Goal: Task Accomplishment & Management: Manage account settings

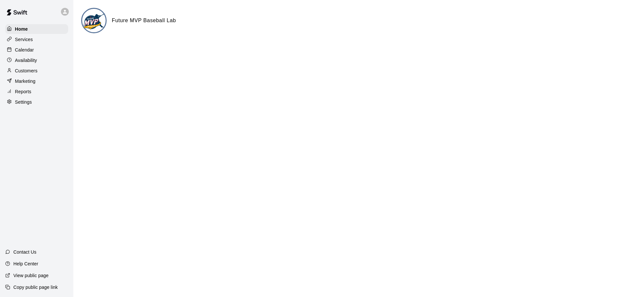
click at [36, 105] on div "Settings" at bounding box center [36, 102] width 63 height 10
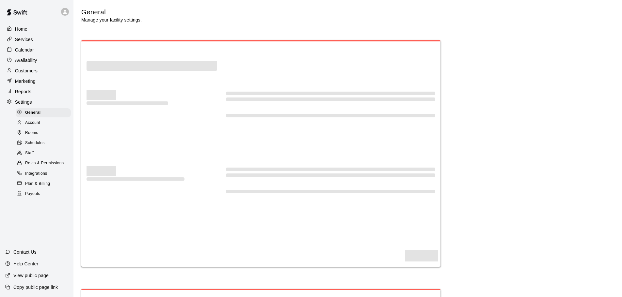
select select "**"
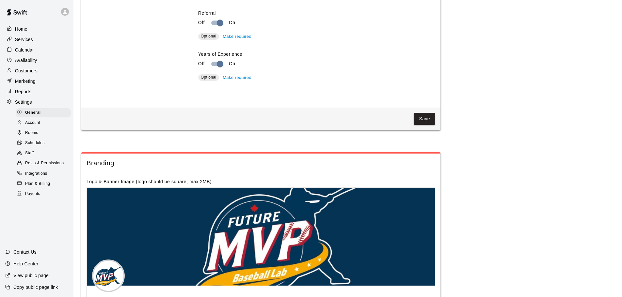
scroll to position [1274, 0]
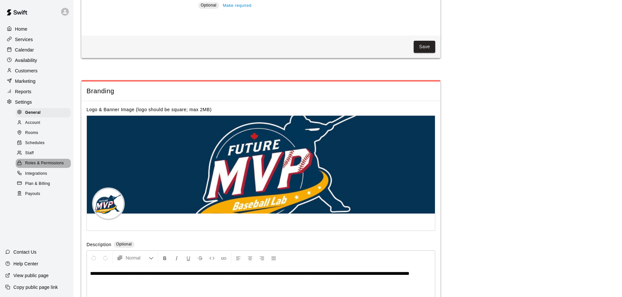
click at [46, 165] on span "Roles & Permissions" at bounding box center [44, 163] width 39 height 7
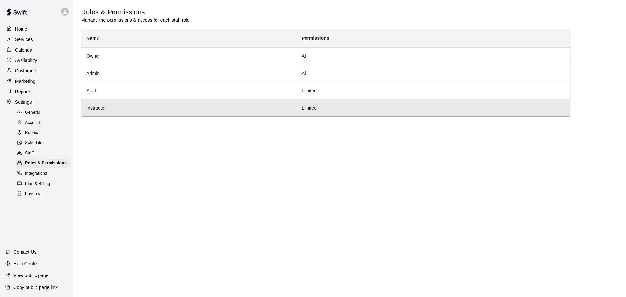
click at [121, 109] on th "Instructor" at bounding box center [188, 107] width 215 height 17
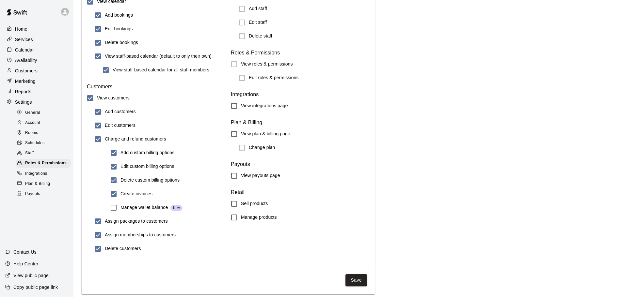
scroll to position [684, 0]
click at [357, 279] on button "Save" at bounding box center [356, 280] width 22 height 12
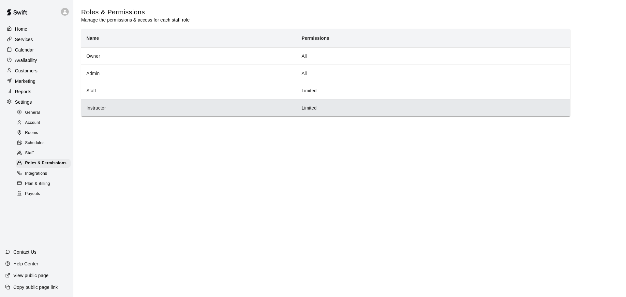
click at [123, 101] on th "Instructor" at bounding box center [188, 107] width 215 height 17
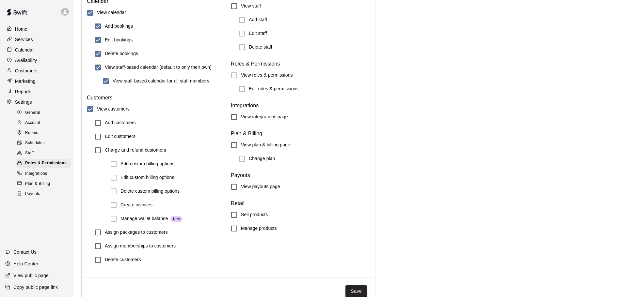
scroll to position [684, 0]
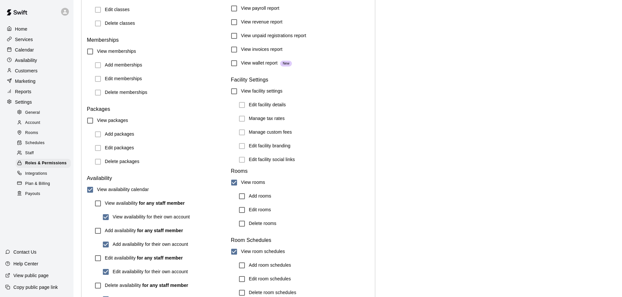
scroll to position [292, 0]
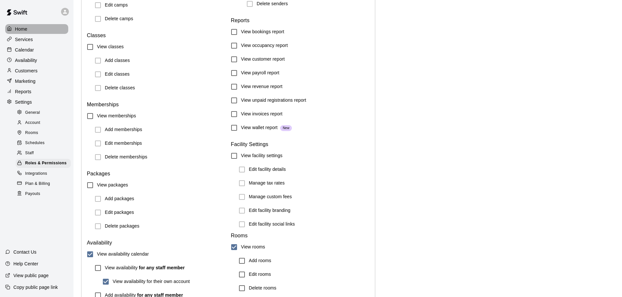
click at [24, 29] on p "Home" at bounding box center [21, 29] width 12 height 7
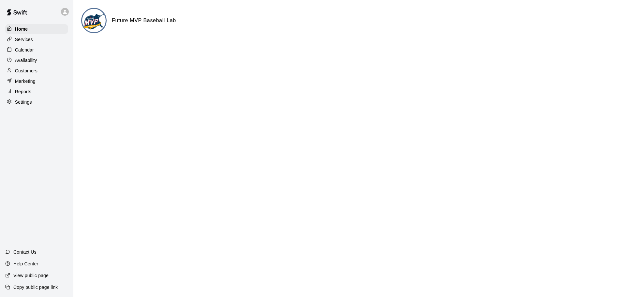
click at [67, 6] on div at bounding box center [67, 11] width 14 height 13
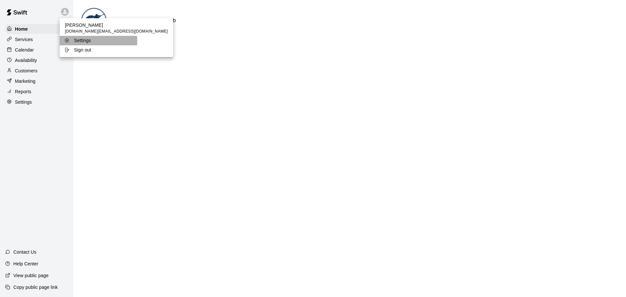
click at [85, 41] on p "Settings" at bounding box center [82, 40] width 17 height 7
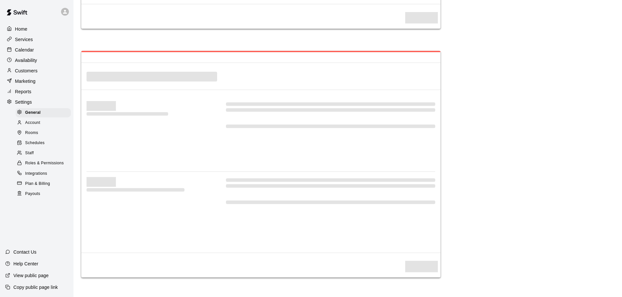
select select "**"
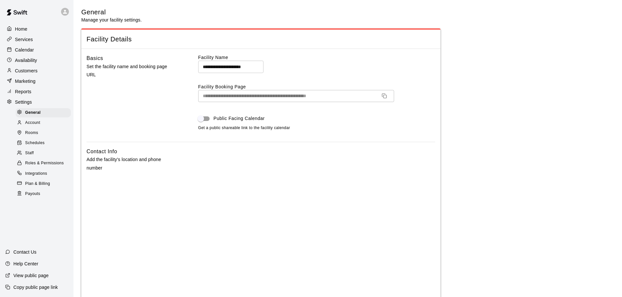
click at [41, 31] on div "Home" at bounding box center [36, 29] width 63 height 10
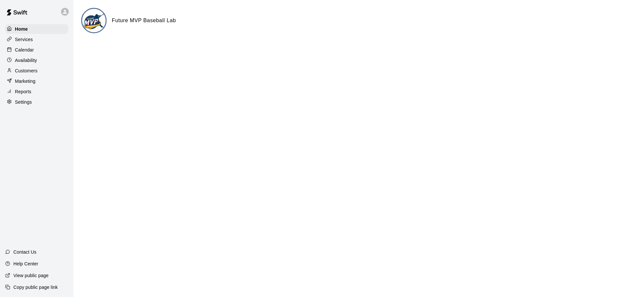
click at [35, 69] on p "Customers" at bounding box center [26, 71] width 23 height 7
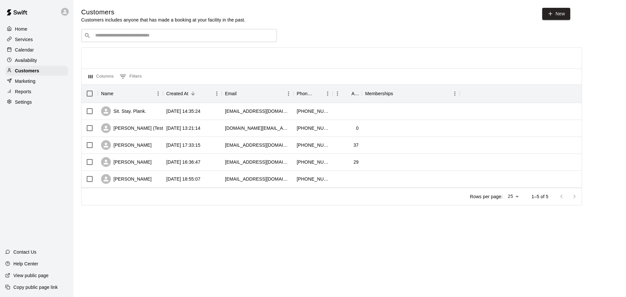
click at [265, 224] on html "Home Services Calendar Availability Customers Marketing Reports Settings Contac…" at bounding box center [313, 112] width 626 height 224
click at [138, 129] on div "[PERSON_NAME] (Test) [PERSON_NAME]" at bounding box center [152, 128] width 103 height 10
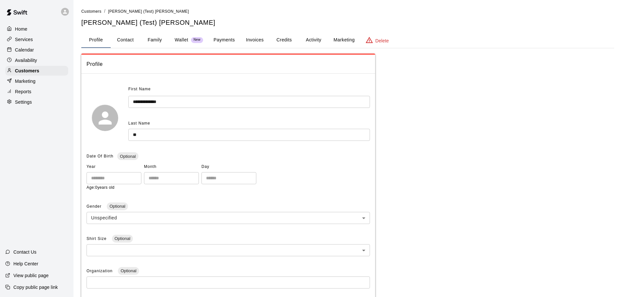
click at [282, 40] on button "Credits" at bounding box center [283, 40] width 29 height 16
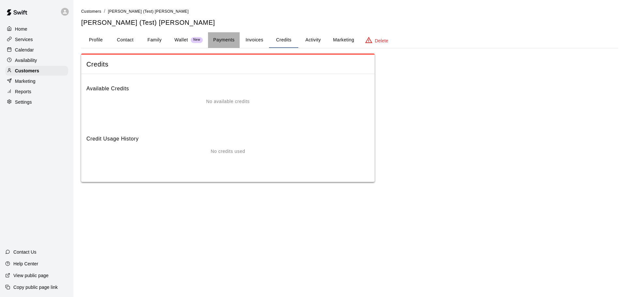
click at [220, 40] on button "Payments" at bounding box center [224, 40] width 32 height 16
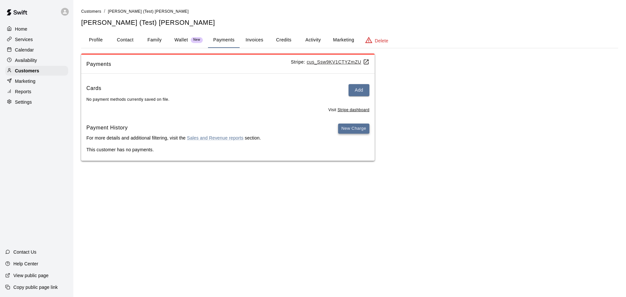
click at [361, 129] on button "New Charge" at bounding box center [353, 129] width 31 height 10
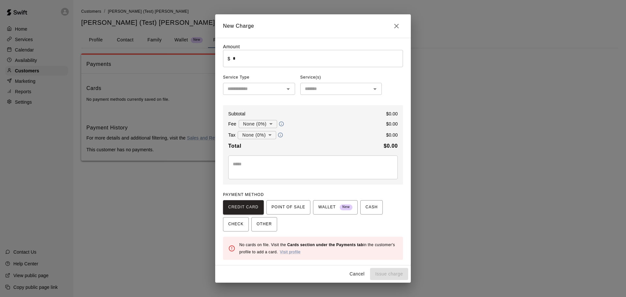
click at [290, 89] on icon "Open" at bounding box center [289, 89] width 8 height 8
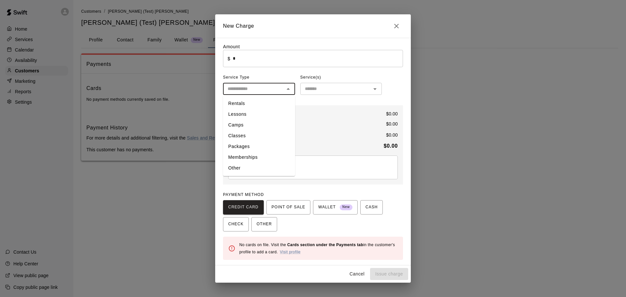
click at [252, 146] on li "Packages" at bounding box center [259, 146] width 72 height 11
type input "********"
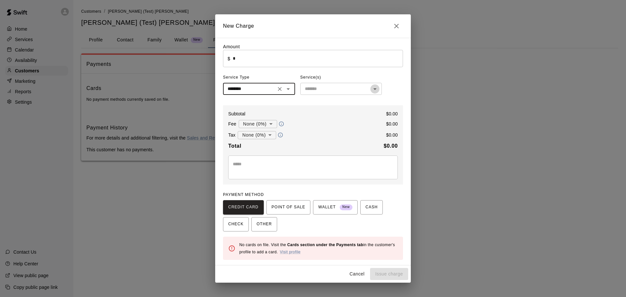
click at [379, 89] on button "Open" at bounding box center [375, 89] width 9 height 9
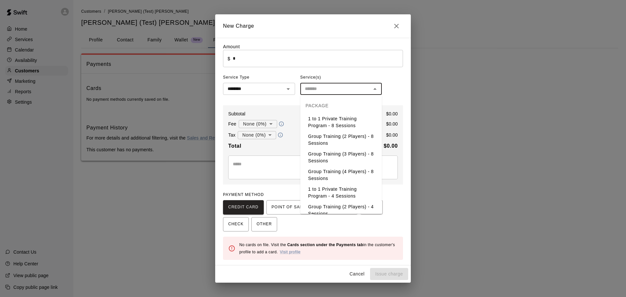
click at [349, 124] on li "1 to 1 Private Training Program - 8 Sessions" at bounding box center [342, 123] width 82 height 18
type input "**********"
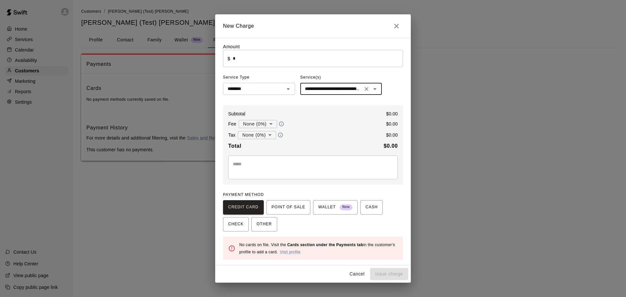
click at [411, 152] on div "**********" at bounding box center [313, 152] width 196 height 228
click at [266, 225] on span "OTHER" at bounding box center [264, 224] width 15 height 10
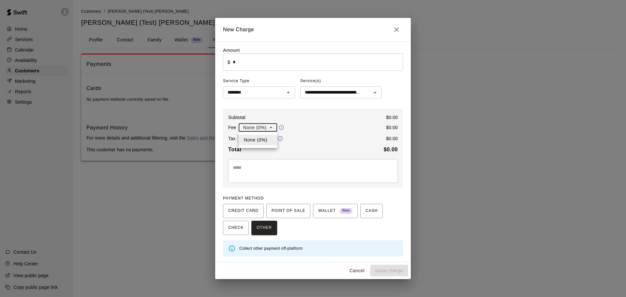
click at [273, 127] on body "**********" at bounding box center [313, 87] width 626 height 174
click at [273, 127] on div at bounding box center [313, 148] width 626 height 297
click at [273, 145] on body "**********" at bounding box center [313, 87] width 626 height 174
click at [263, 161] on li "GST/HST ( 13 %)" at bounding box center [256, 162] width 45 height 11
type input "**********"
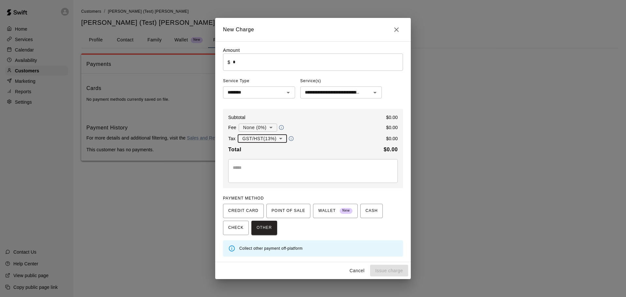
click at [344, 145] on div "**********" at bounding box center [313, 148] width 180 height 79
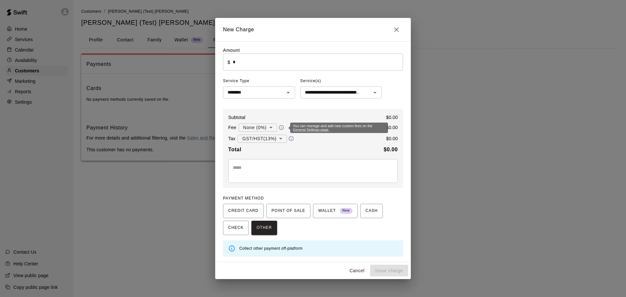
click at [274, 129] on body "**********" at bounding box center [313, 87] width 626 height 174
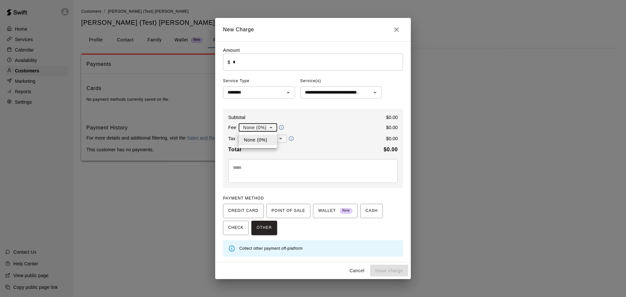
drag, startPoint x: 298, startPoint y: 133, endPoint x: 297, endPoint y: 137, distance: 4.4
click at [298, 133] on div at bounding box center [313, 148] width 626 height 297
click at [272, 128] on body "**********" at bounding box center [313, 87] width 626 height 174
click at [286, 125] on div at bounding box center [313, 148] width 626 height 297
click at [277, 163] on div "* ​" at bounding box center [313, 171] width 170 height 24
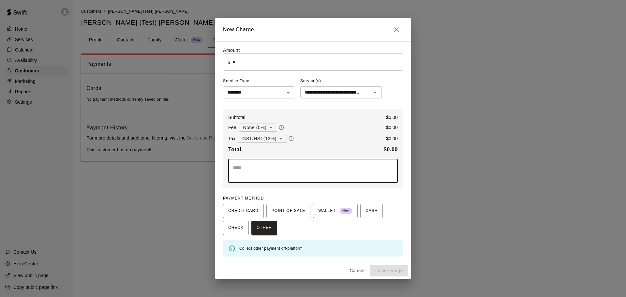
click at [277, 172] on textarea at bounding box center [313, 170] width 161 height 13
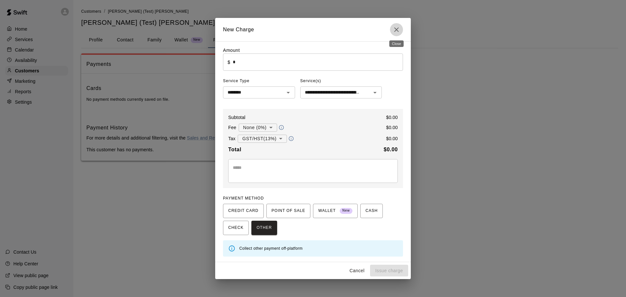
click at [396, 30] on icon "Close" at bounding box center [396, 29] width 5 height 5
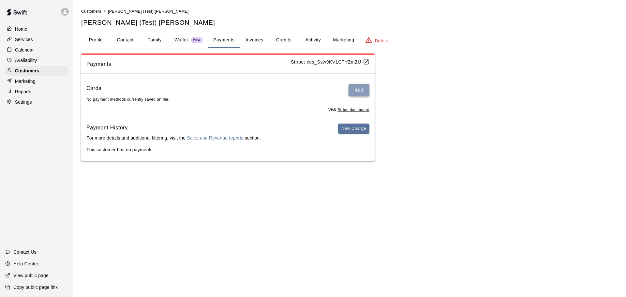
click at [363, 91] on button "Add" at bounding box center [359, 90] width 21 height 12
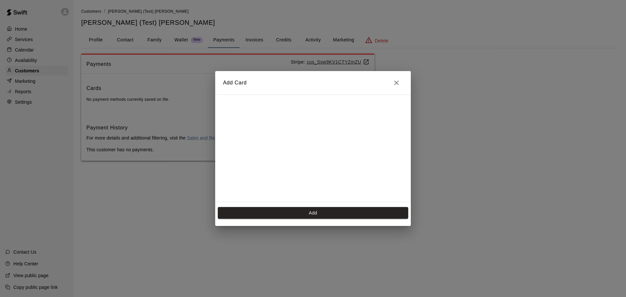
scroll to position [110, 0]
click at [303, 209] on button "Add" at bounding box center [313, 213] width 191 height 12
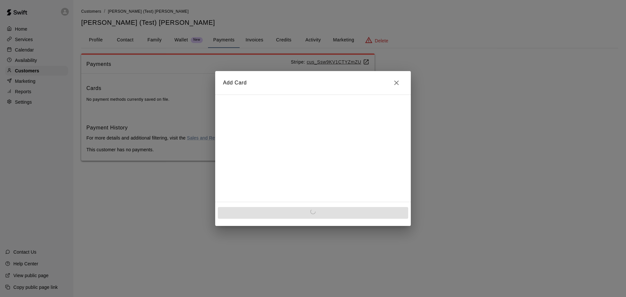
scroll to position [0, 0]
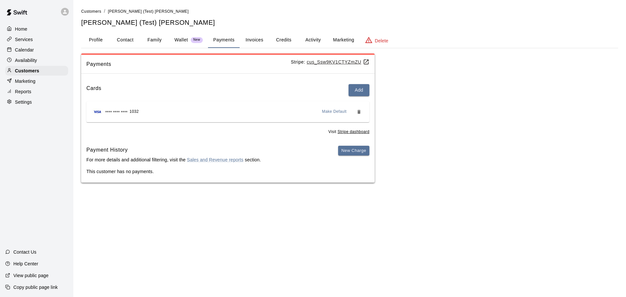
click at [336, 112] on span "Make Default" at bounding box center [334, 112] width 25 height 7
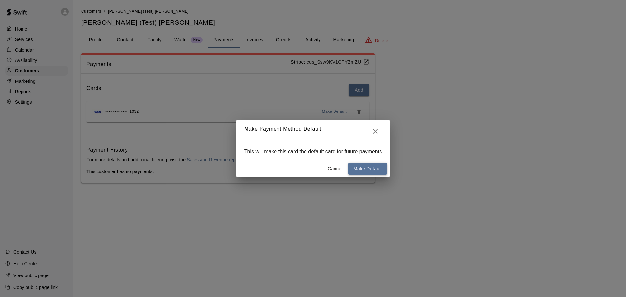
click at [371, 171] on button "Make Default" at bounding box center [367, 169] width 39 height 12
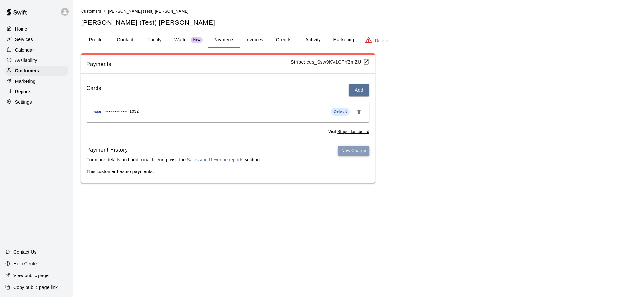
click at [354, 152] on button "New Charge" at bounding box center [353, 151] width 31 height 10
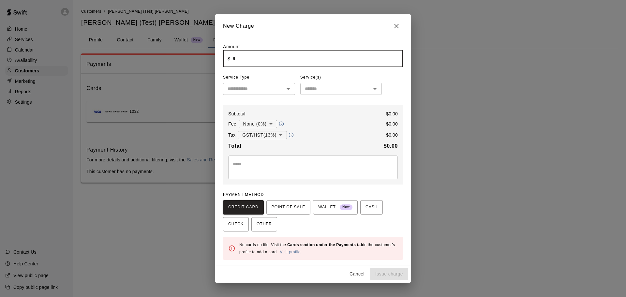
click at [318, 63] on input "*" at bounding box center [318, 58] width 170 height 17
click at [371, 87] on div "​" at bounding box center [342, 89] width 82 height 12
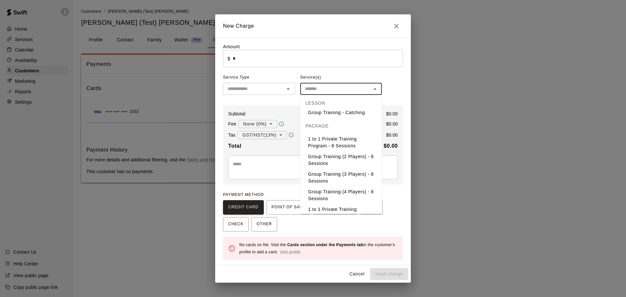
scroll to position [196, 0]
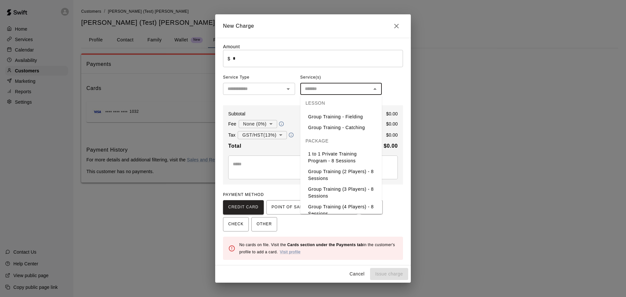
click at [347, 166] on li "1 to 1 Private Training Program - 8 Sessions" at bounding box center [342, 158] width 82 height 18
type input "**********"
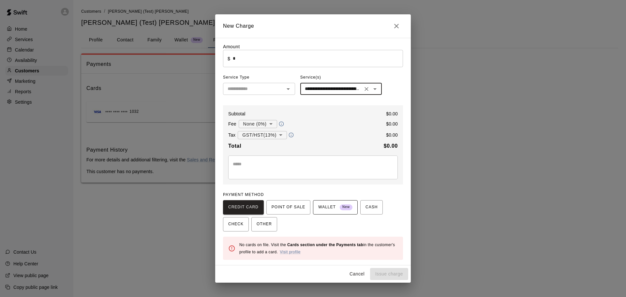
click at [333, 208] on span "WALLET New" at bounding box center [335, 207] width 34 height 10
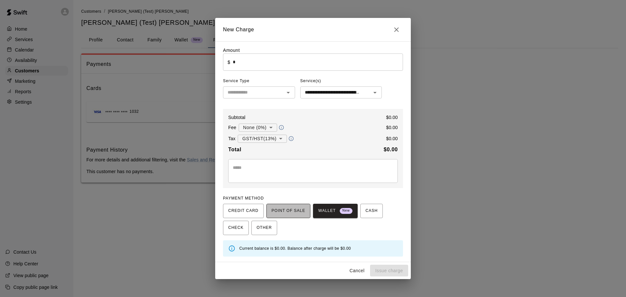
click at [309, 207] on button "POINT OF SALE" at bounding box center [289, 211] width 44 height 14
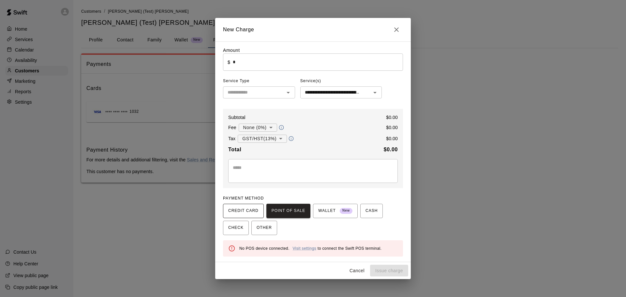
click at [250, 211] on span "CREDIT CARD" at bounding box center [243, 211] width 30 height 10
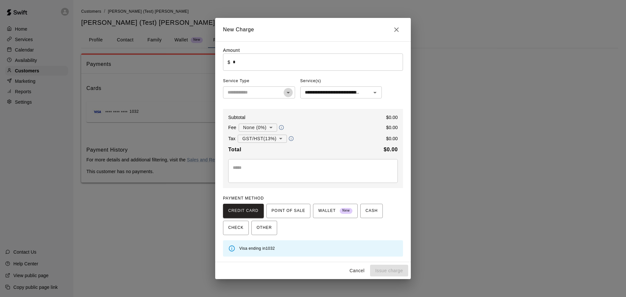
click at [289, 91] on icon "Open" at bounding box center [289, 93] width 8 height 8
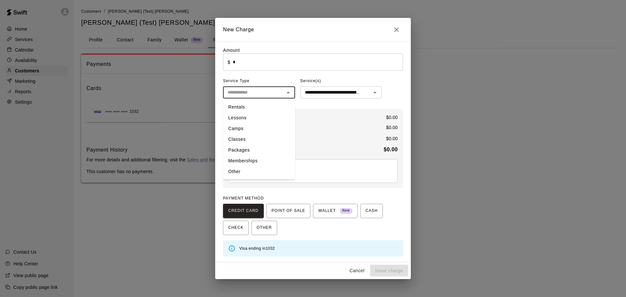
click at [250, 148] on li "Packages" at bounding box center [259, 150] width 72 height 11
type input "********"
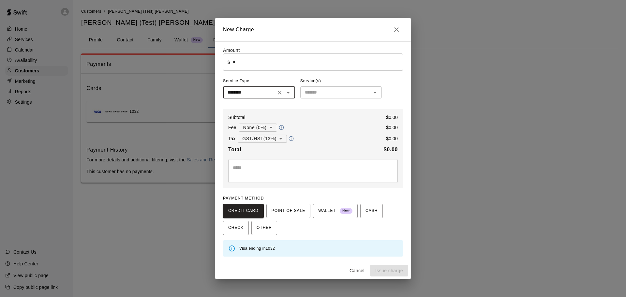
click at [273, 65] on input "*" at bounding box center [318, 62] width 170 height 17
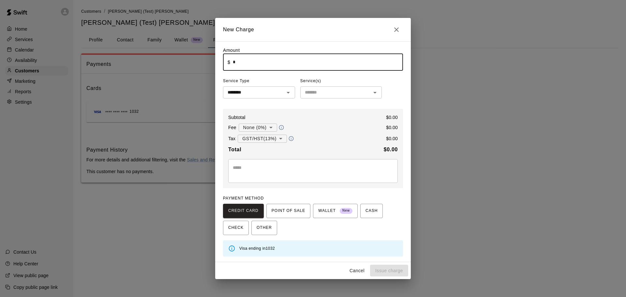
click at [305, 118] on div "Subtotal $ 0.00" at bounding box center [313, 117] width 170 height 7
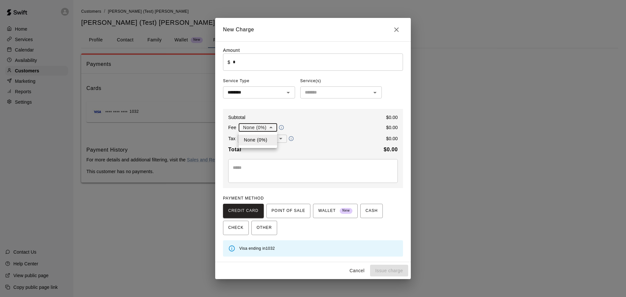
click at [273, 128] on body "**********" at bounding box center [313, 98] width 626 height 196
click at [265, 142] on li "None (0%)" at bounding box center [258, 140] width 39 height 11
click at [315, 121] on div "**********" at bounding box center [313, 148] width 180 height 79
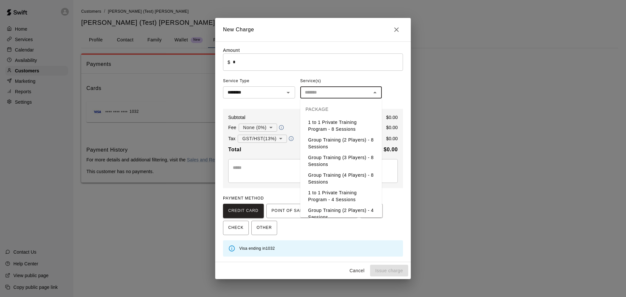
click at [350, 92] on input "text" at bounding box center [335, 92] width 67 height 8
click at [341, 122] on li "1 to 1 Private Training Program - 8 Sessions" at bounding box center [342, 126] width 82 height 18
type input "**********"
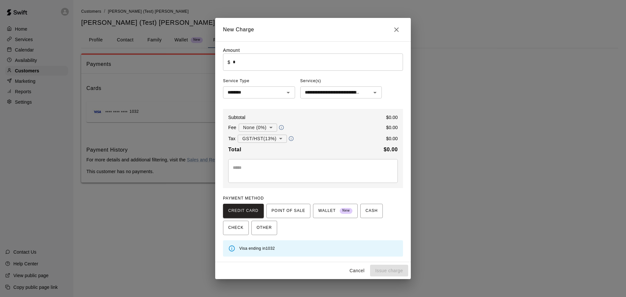
click at [375, 232] on div "CREDIT CARD POINT OF SALE WALLET New CASH CHECK OTHER" at bounding box center [313, 219] width 180 height 31
click at [384, 267] on div "Cancel Issue charge" at bounding box center [313, 270] width 196 height 17
click at [242, 62] on input "*" at bounding box center [318, 62] width 170 height 17
type input "*"
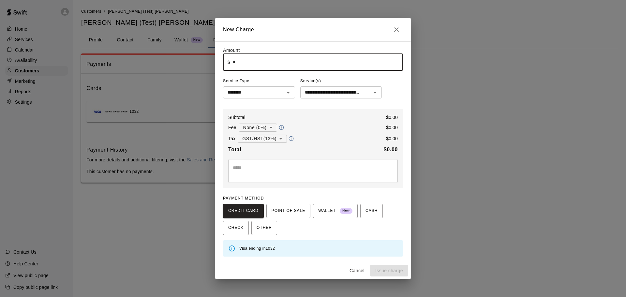
click at [398, 30] on icon "Close" at bounding box center [397, 30] width 8 height 8
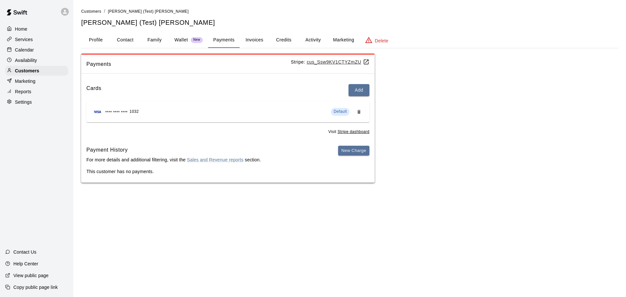
click at [277, 42] on button "Credits" at bounding box center [283, 40] width 29 height 16
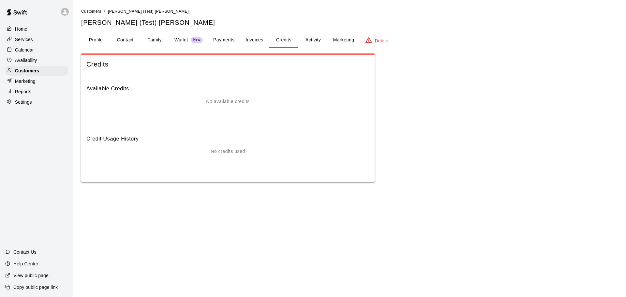
click at [185, 118] on div "No available credits" at bounding box center [227, 111] width 283 height 26
click at [203, 104] on div "No available credits" at bounding box center [227, 101] width 283 height 7
click at [223, 98] on p "No available credits" at bounding box center [227, 101] width 43 height 7
drag, startPoint x: 224, startPoint y: 97, endPoint x: 257, endPoint y: 87, distance: 34.9
click at [224, 97] on div "Available Credits No available credits" at bounding box center [227, 101] width 283 height 45
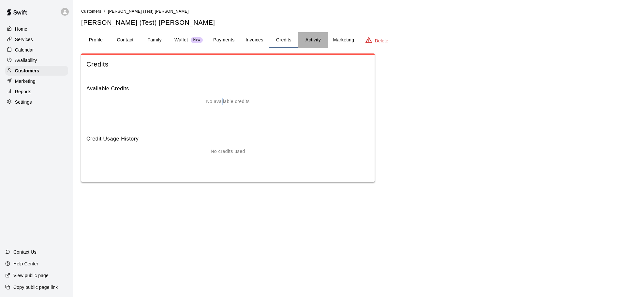
click at [312, 33] on button "Activity" at bounding box center [313, 40] width 29 height 16
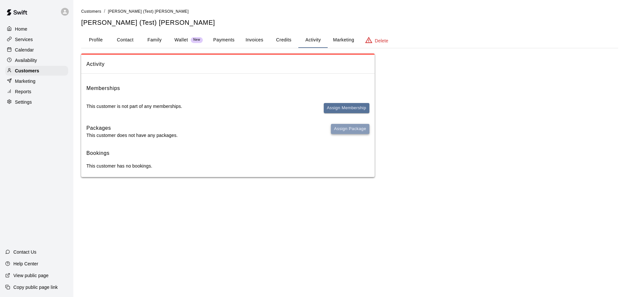
click at [347, 128] on button "Assign Package" at bounding box center [350, 129] width 39 height 10
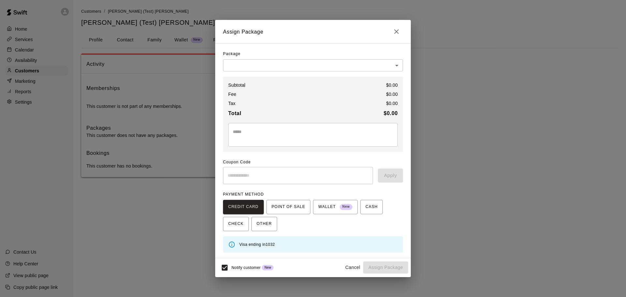
click at [265, 65] on body "Home Services Calendar Availability Customers Marketing Reports Settings Contac…" at bounding box center [313, 95] width 626 height 190
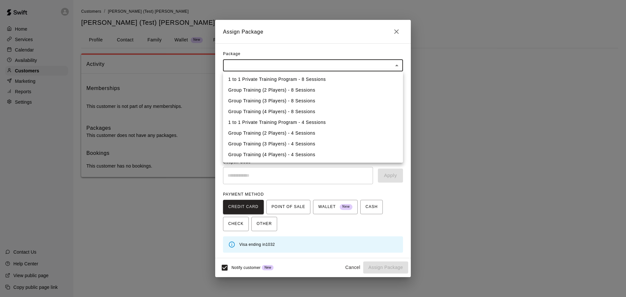
click at [296, 79] on li "1 to 1 Private Training Program - 8 Sessions" at bounding box center [313, 79] width 180 height 11
type input "**********"
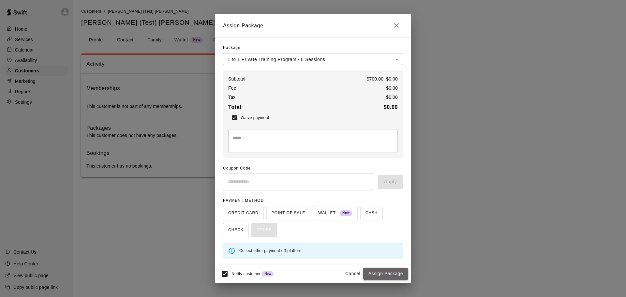
click at [377, 274] on button "Assign Package" at bounding box center [385, 274] width 45 height 12
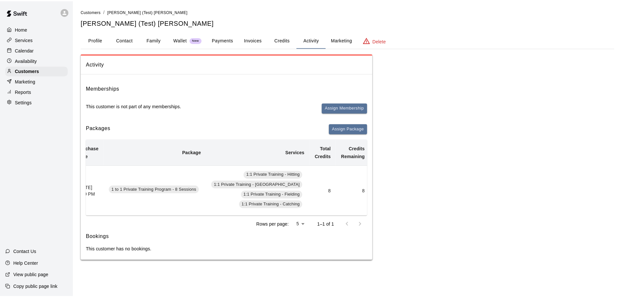
scroll to position [0, 0]
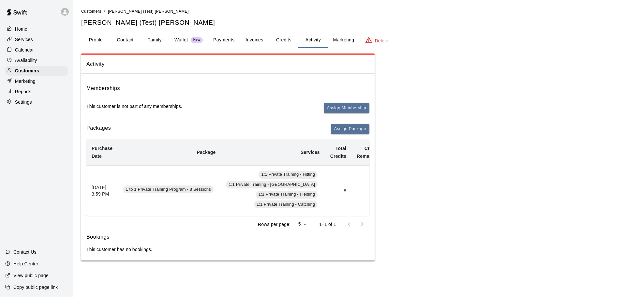
click at [281, 39] on button "Credits" at bounding box center [283, 40] width 29 height 16
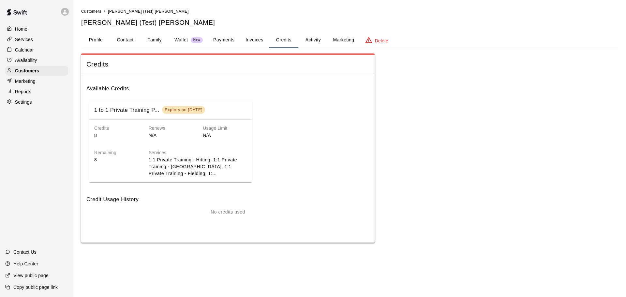
click at [31, 58] on div "Availability" at bounding box center [36, 60] width 63 height 10
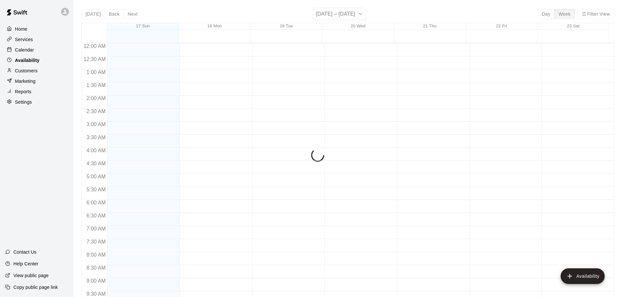
scroll to position [365, 0]
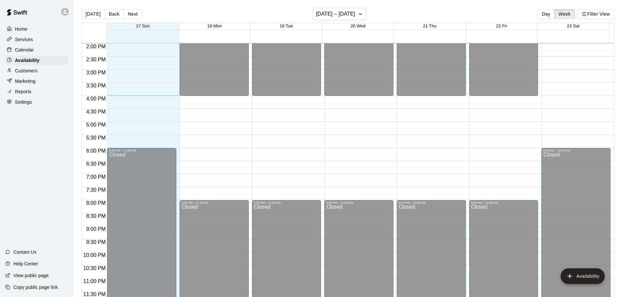
click at [34, 52] on div "Calendar" at bounding box center [36, 50] width 63 height 10
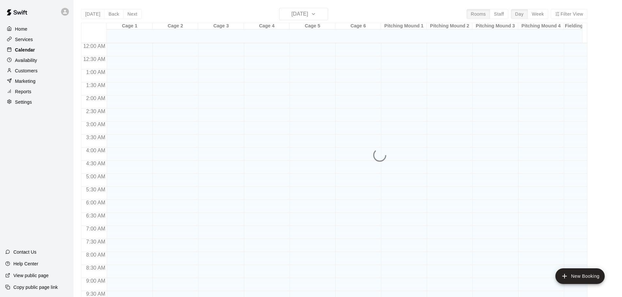
scroll to position [346, 0]
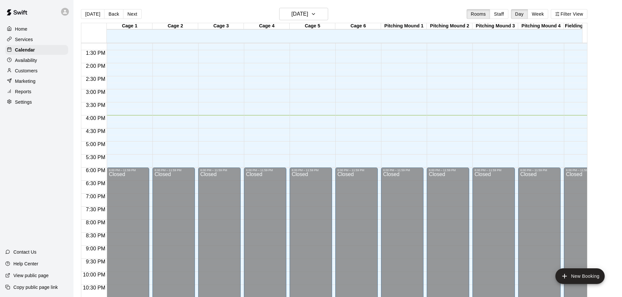
click at [34, 74] on p "Customers" at bounding box center [26, 71] width 23 height 7
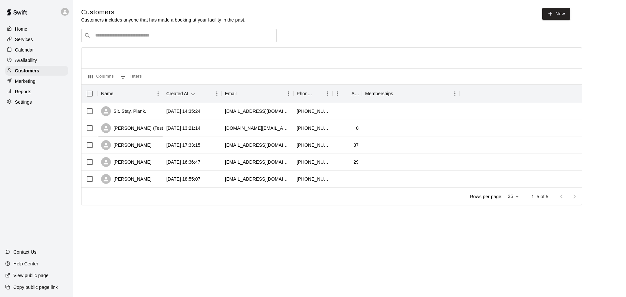
click at [159, 128] on div "[PERSON_NAME] (Test) [PERSON_NAME]" at bounding box center [130, 128] width 65 height 17
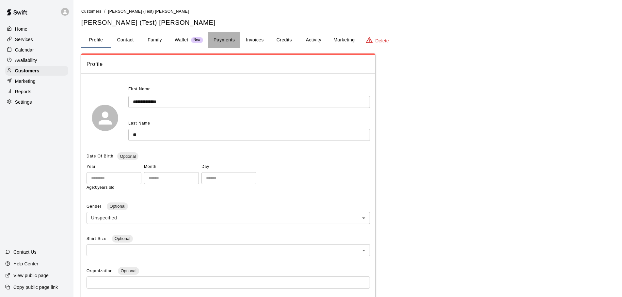
click at [236, 42] on button "Payments" at bounding box center [224, 40] width 32 height 16
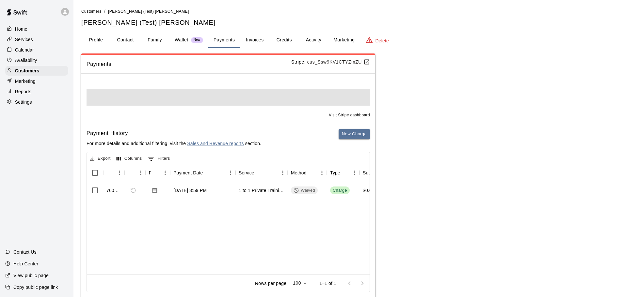
click at [285, 37] on button "Credits" at bounding box center [283, 40] width 29 height 16
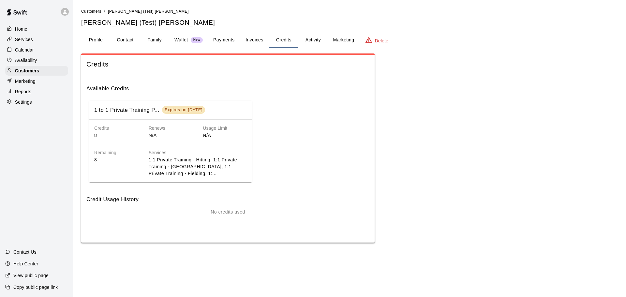
click at [219, 155] on h6 "Services" at bounding box center [198, 152] width 98 height 7
click at [160, 123] on div "Renews N/A" at bounding box center [165, 127] width 54 height 24
click at [175, 108] on div "Expires on [DATE]" at bounding box center [184, 110] width 38 height 6
click at [35, 59] on p "Availability" at bounding box center [26, 60] width 22 height 7
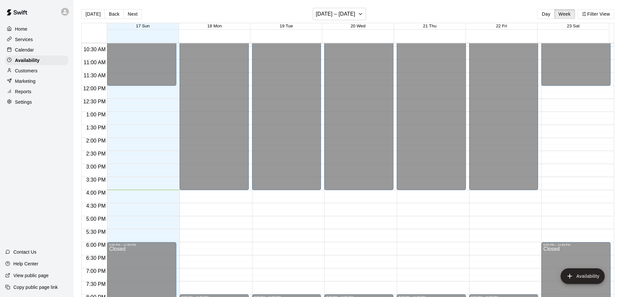
scroll to position [268, 0]
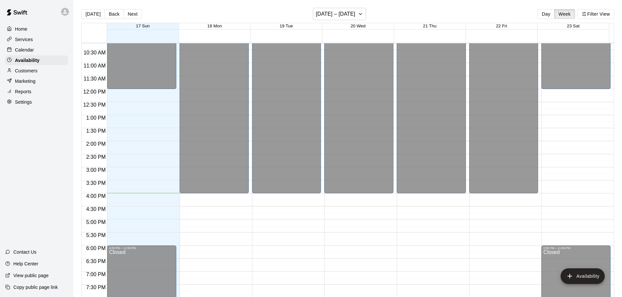
click at [221, 204] on div "12:00 AM – 4:00 PM Closed 8:00 PM – 11:59 PM Closed" at bounding box center [213, 89] width 69 height 626
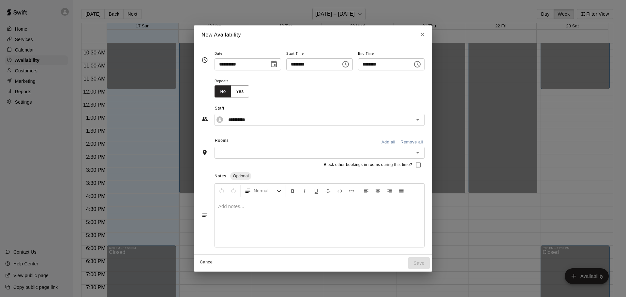
click at [426, 32] on icon "Close" at bounding box center [423, 34] width 7 height 7
type input "**********"
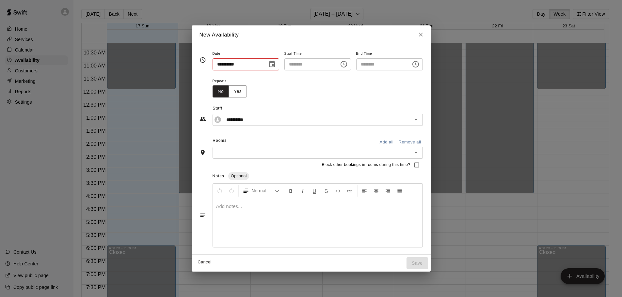
type input "**********"
type input "********"
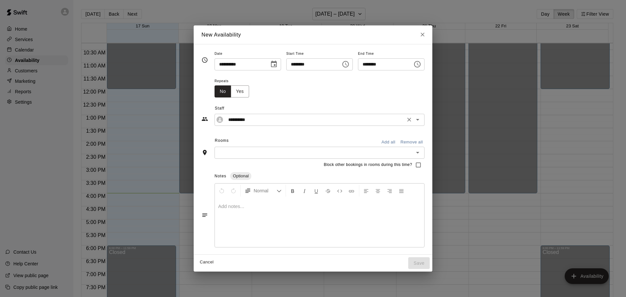
click at [253, 124] on div "**********" at bounding box center [320, 120] width 210 height 12
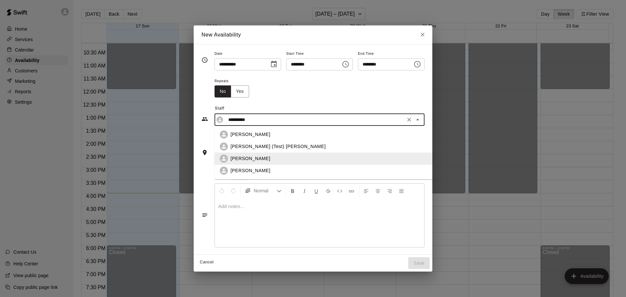
click at [235, 147] on p "[PERSON_NAME] (Test) [PERSON_NAME]" at bounding box center [278, 146] width 95 height 7
type input "**********"
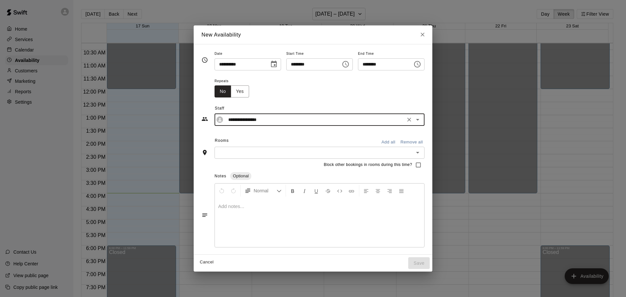
click at [284, 158] on div "​" at bounding box center [320, 153] width 210 height 12
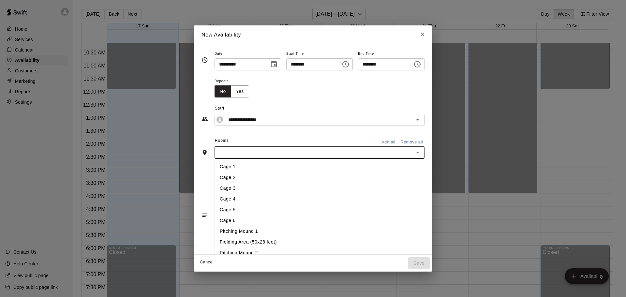
click at [256, 169] on li "Cage 1" at bounding box center [334, 167] width 239 height 11
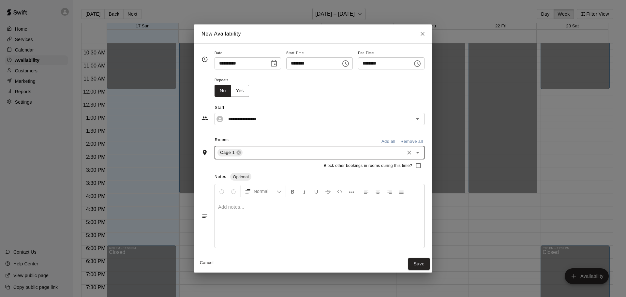
click at [271, 128] on div "**********" at bounding box center [313, 149] width 223 height 201
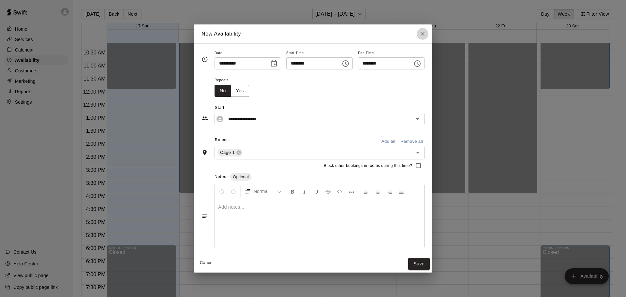
click at [425, 34] on icon "Close" at bounding box center [423, 34] width 4 height 4
type input "**********"
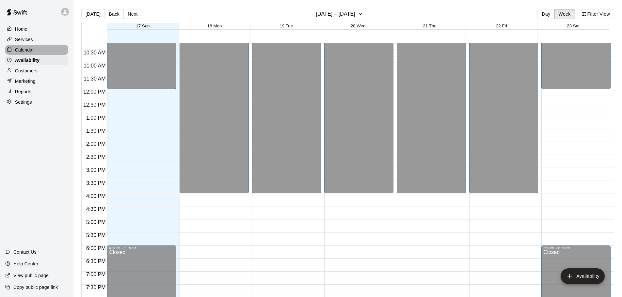
click at [45, 47] on div "Calendar" at bounding box center [36, 50] width 63 height 10
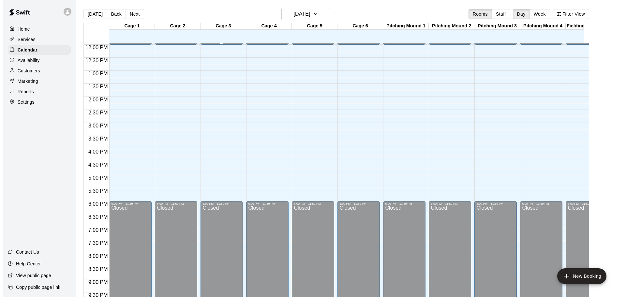
scroll to position [215, 0]
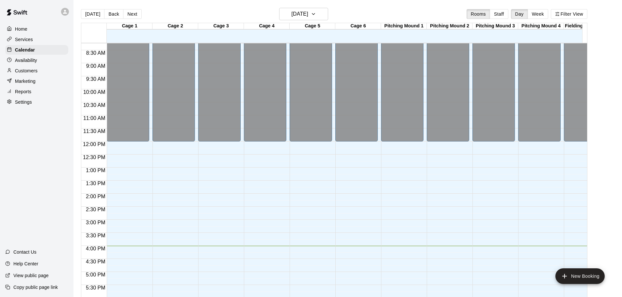
click at [212, 147] on div "12:00 AM – 12:00 PM Closed 6:00 PM – 11:59 PM Closed" at bounding box center [219, 141] width 42 height 626
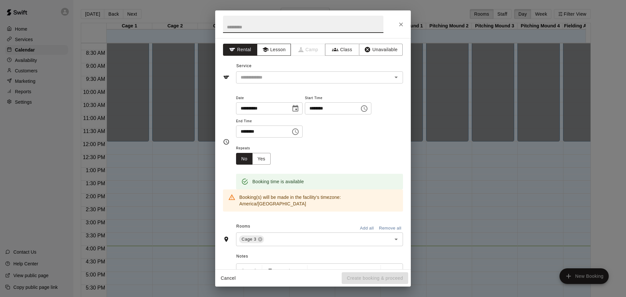
click at [277, 51] on button "Lesson" at bounding box center [274, 50] width 34 height 12
click at [272, 79] on input "text" at bounding box center [310, 77] width 144 height 8
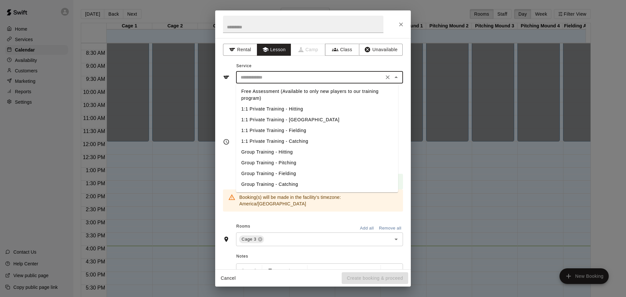
click at [281, 121] on li "1:1 Private Training - [GEOGRAPHIC_DATA]" at bounding box center [317, 120] width 162 height 11
type input "**********"
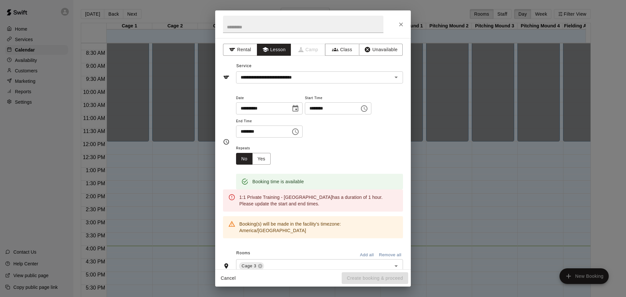
click at [346, 132] on div "**********" at bounding box center [319, 116] width 167 height 44
click at [272, 28] on input "text" at bounding box center [303, 24] width 161 height 17
click at [329, 133] on div "**********" at bounding box center [319, 116] width 167 height 44
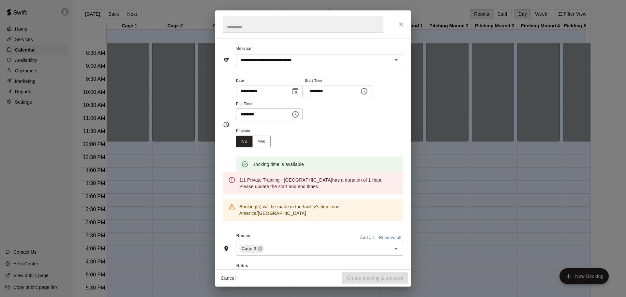
scroll to position [0, 0]
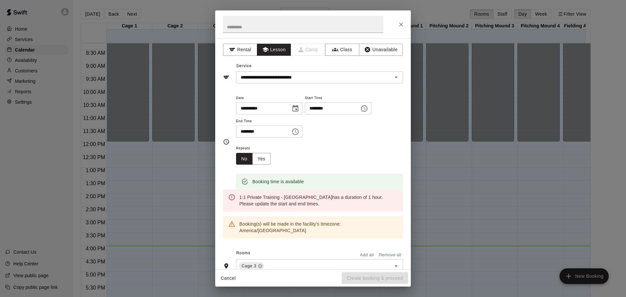
click at [300, 132] on icon "Choose time, selected time is 12:30 PM" at bounding box center [296, 132] width 8 height 8
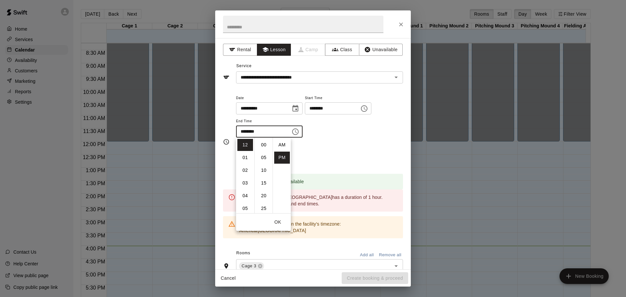
scroll to position [12, 0]
click at [242, 157] on li "01" at bounding box center [246, 158] width 16 height 12
click at [266, 146] on li "00" at bounding box center [264, 145] width 16 height 12
type input "********"
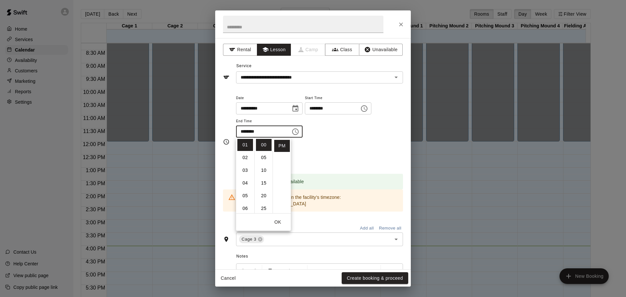
click at [360, 151] on div "Repeats No Yes" at bounding box center [319, 154] width 167 height 21
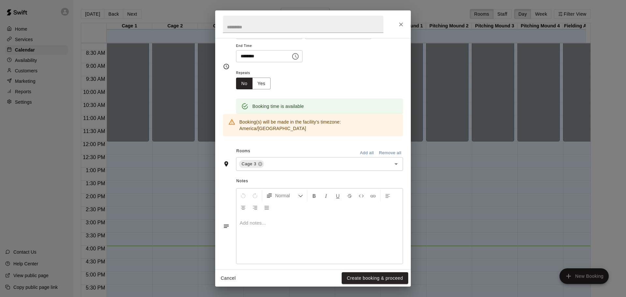
scroll to position [76, 0]
click at [376, 281] on button "Create booking & proceed" at bounding box center [375, 278] width 67 height 12
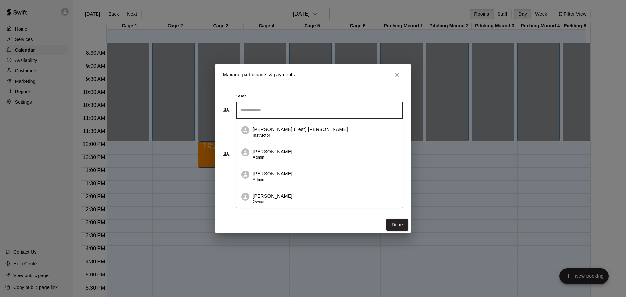
click at [276, 109] on input "Search staff" at bounding box center [319, 110] width 161 height 11
click at [265, 200] on span "Owner" at bounding box center [259, 202] width 12 height 5
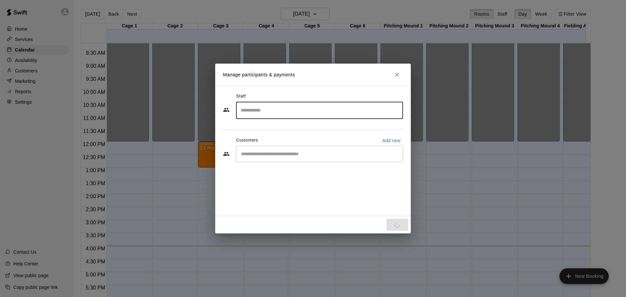
click at [269, 157] on input "Start typing to search customers..." at bounding box center [319, 154] width 161 height 7
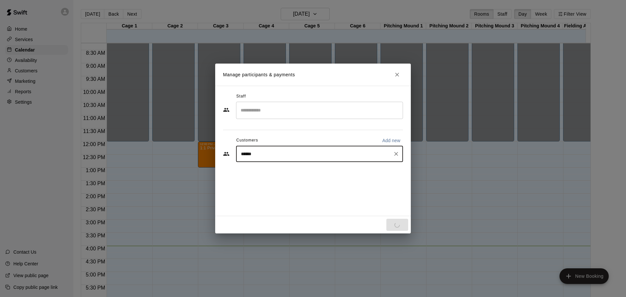
type input "*******"
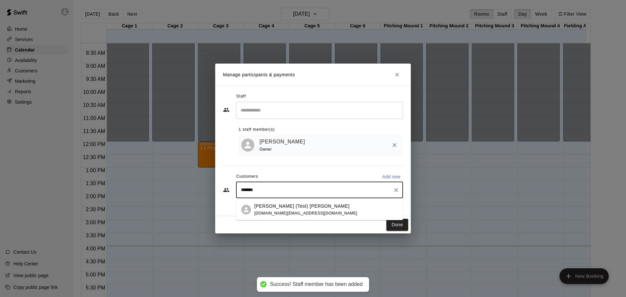
click at [308, 211] on span "[DOMAIN_NAME][EMAIL_ADDRESS][DOMAIN_NAME]" at bounding box center [306, 213] width 103 height 5
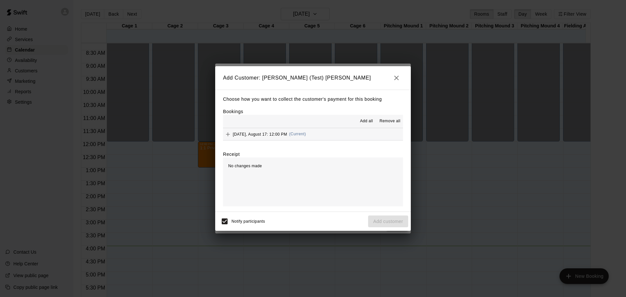
click at [365, 122] on span "Add all" at bounding box center [366, 121] width 13 height 7
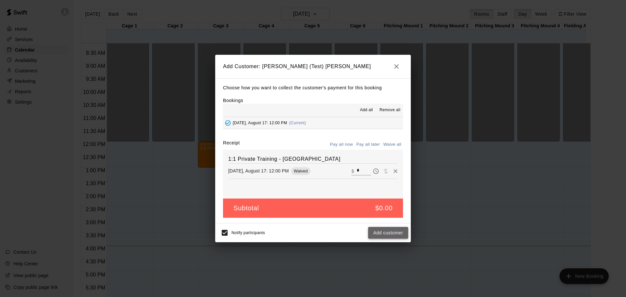
click at [384, 232] on button "Add customer" at bounding box center [388, 233] width 40 height 12
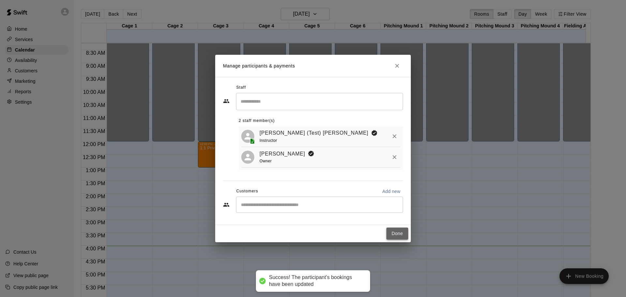
click at [394, 233] on button "Done" at bounding box center [398, 234] width 22 height 12
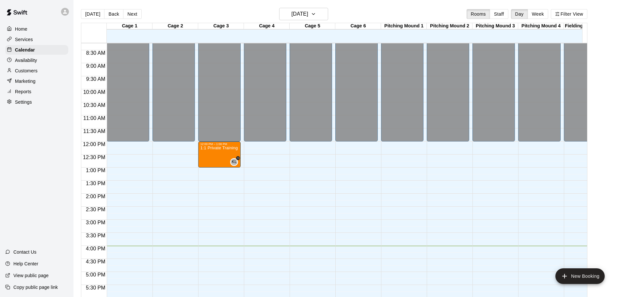
click at [36, 72] on p "Customers" at bounding box center [26, 71] width 23 height 7
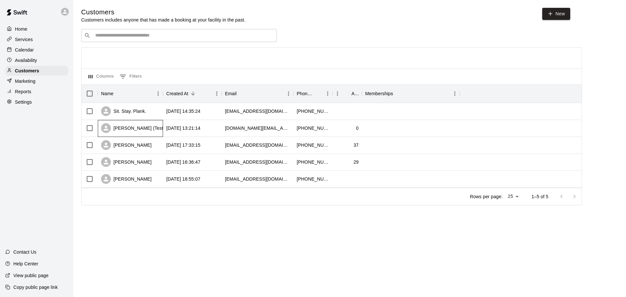
click at [145, 128] on div "[PERSON_NAME] (Test) [PERSON_NAME]" at bounding box center [152, 128] width 103 height 10
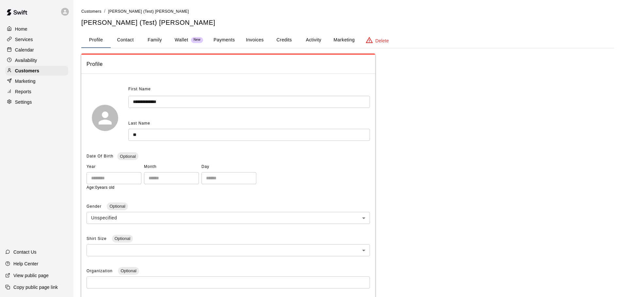
click at [277, 39] on button "Credits" at bounding box center [283, 40] width 29 height 16
click at [277, 40] on button "Credits" at bounding box center [283, 40] width 29 height 16
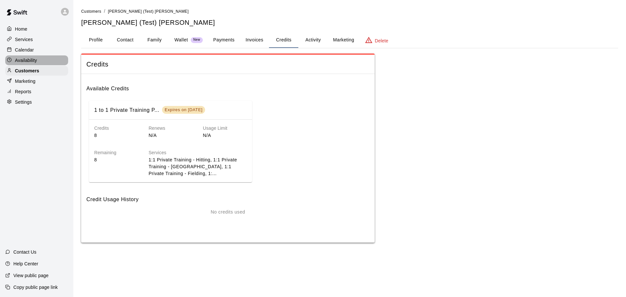
click at [25, 62] on p "Availability" at bounding box center [26, 60] width 22 height 7
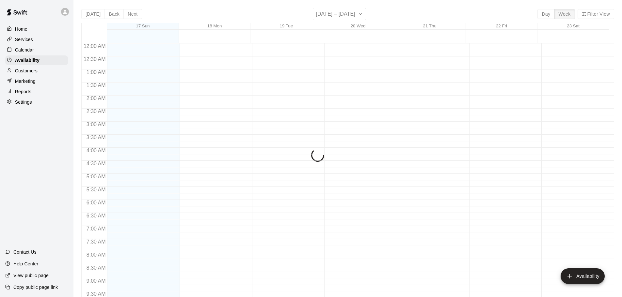
scroll to position [365, 0]
click at [28, 48] on p "Calendar" at bounding box center [24, 50] width 19 height 7
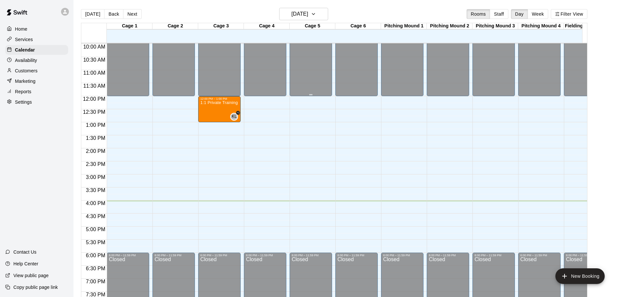
scroll to position [175, 0]
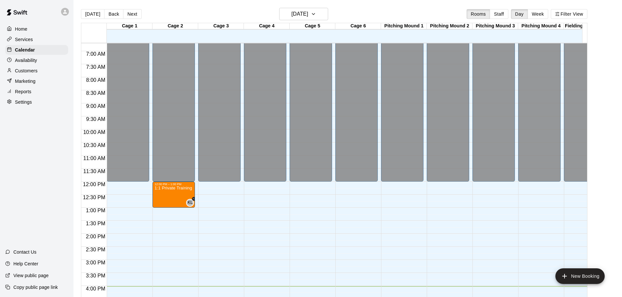
drag, startPoint x: 216, startPoint y: 196, endPoint x: 175, endPoint y: 197, distance: 41.1
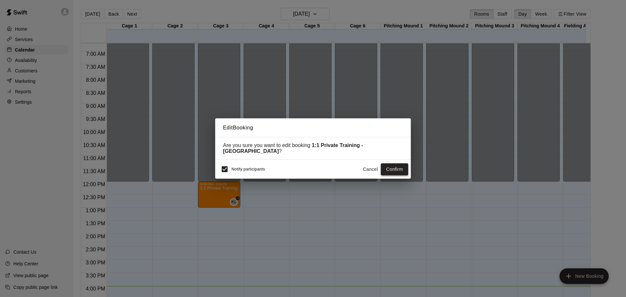
click at [394, 166] on button "Confirm" at bounding box center [394, 169] width 27 height 12
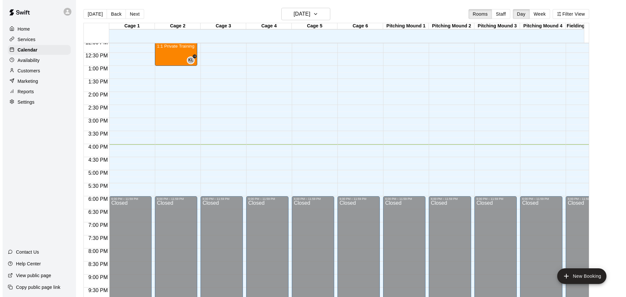
scroll to position [240, 0]
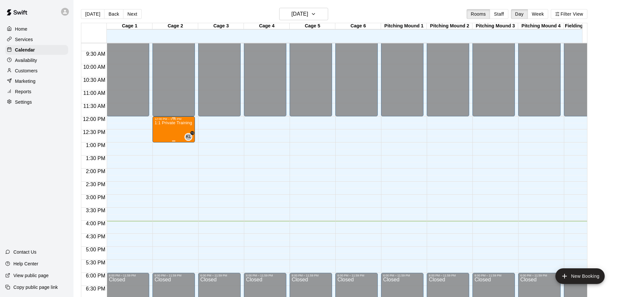
click at [175, 136] on div "1:1 Private Training - [GEOGRAPHIC_DATA]" at bounding box center [173, 269] width 39 height 297
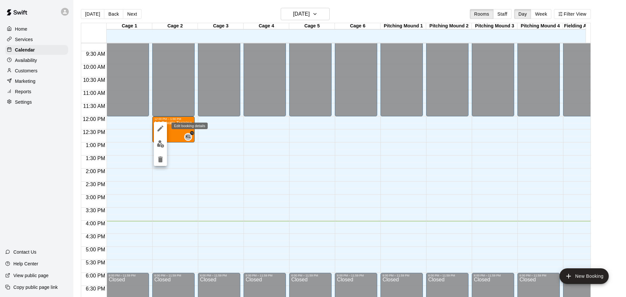
click at [161, 128] on icon "edit" at bounding box center [161, 129] width 6 height 6
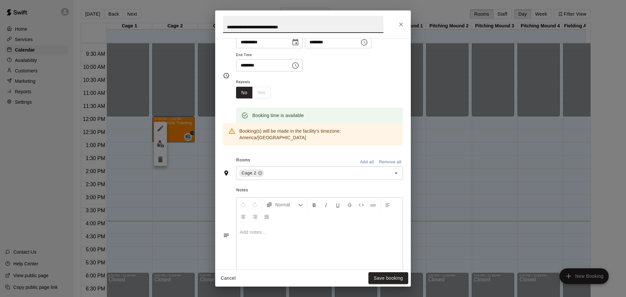
scroll to position [0, 0]
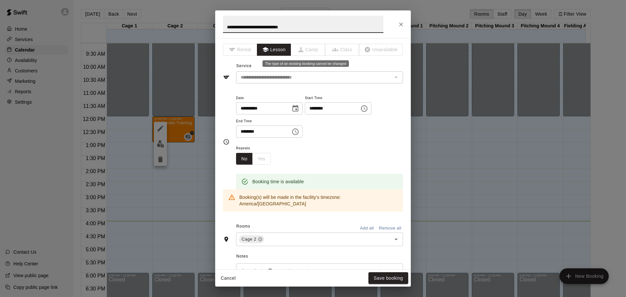
click at [306, 50] on span "Camp" at bounding box center [308, 50] width 34 height 12
click at [399, 23] on icon "Close" at bounding box center [401, 24] width 7 height 7
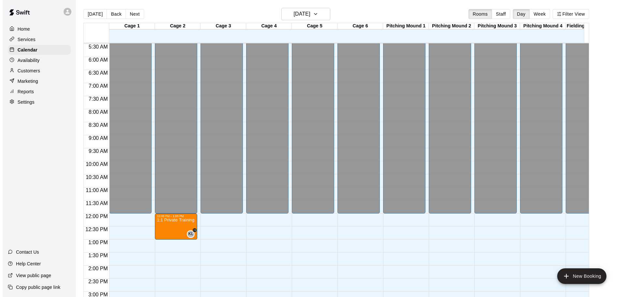
scroll to position [142, 0]
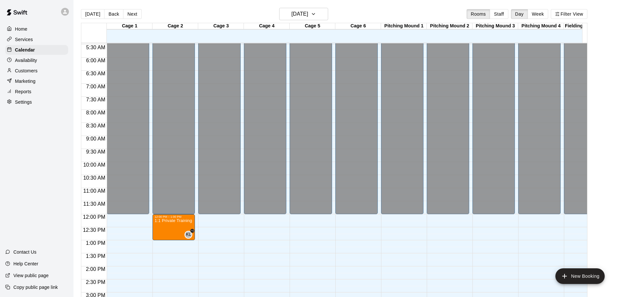
click at [34, 71] on p "Customers" at bounding box center [26, 71] width 23 height 7
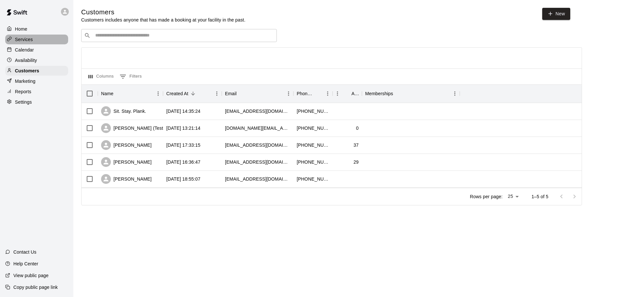
click at [34, 37] on div "Services" at bounding box center [36, 40] width 63 height 10
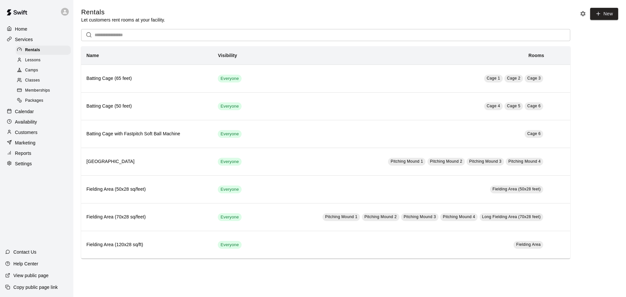
click at [34, 29] on div "Home" at bounding box center [36, 29] width 63 height 10
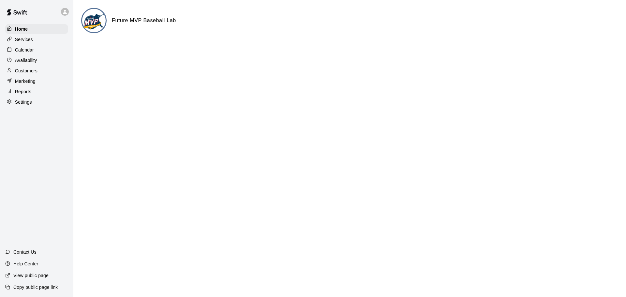
click at [26, 70] on p "Customers" at bounding box center [26, 71] width 23 height 7
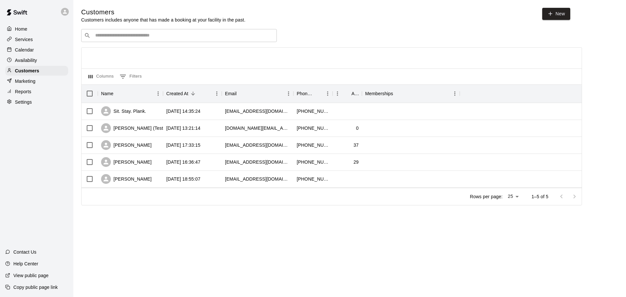
click at [131, 36] on input "Search customers by name or email" at bounding box center [183, 35] width 181 height 7
click at [137, 128] on div "[PERSON_NAME] (Test) [PERSON_NAME]" at bounding box center [152, 128] width 103 height 10
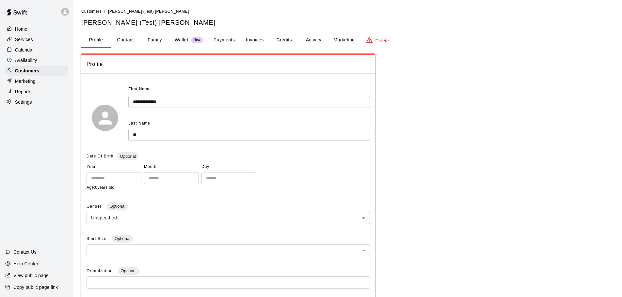
click at [280, 37] on button "Credits" at bounding box center [283, 40] width 29 height 16
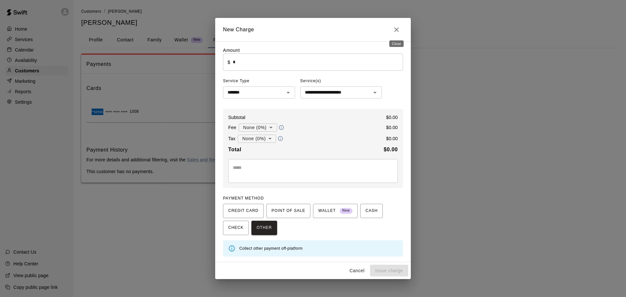
click at [395, 28] on icon "Close" at bounding box center [396, 29] width 5 height 5
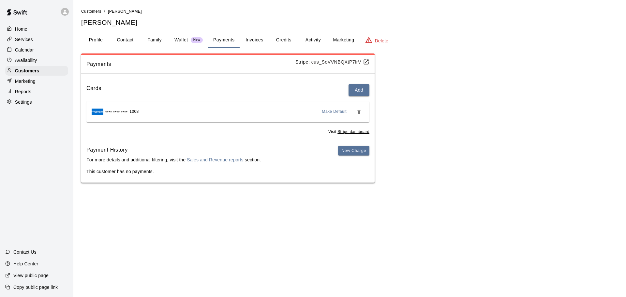
click at [22, 61] on p "Availability" at bounding box center [26, 60] width 22 height 7
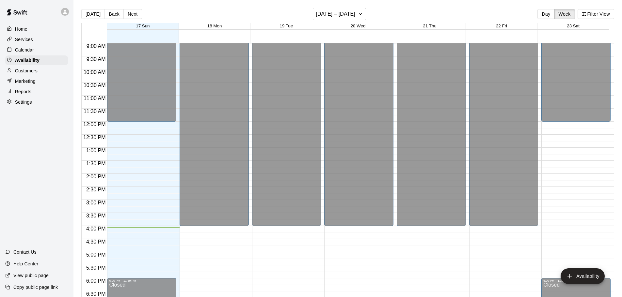
scroll to position [300, 0]
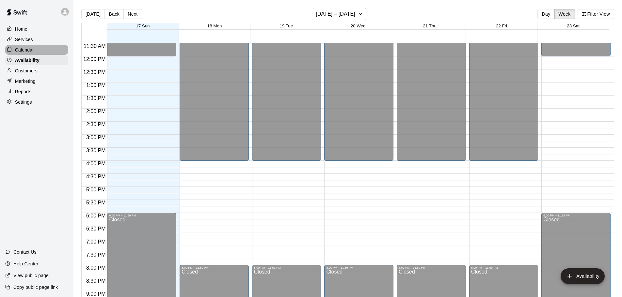
click at [25, 50] on p "Calendar" at bounding box center [24, 50] width 19 height 7
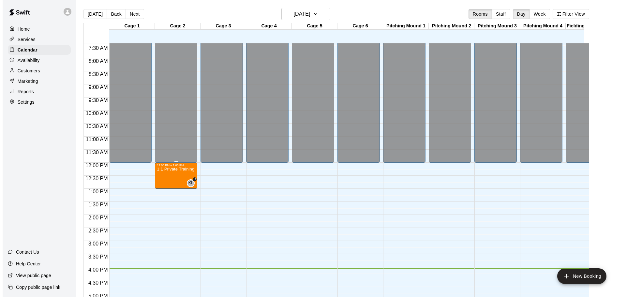
scroll to position [182, 0]
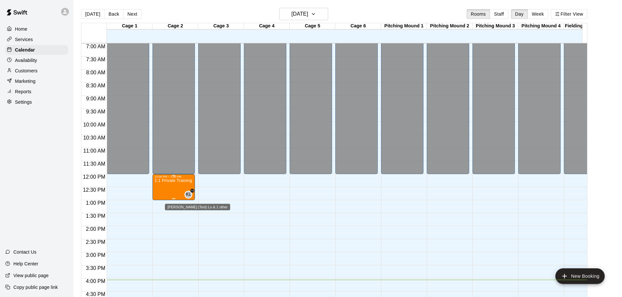
click at [189, 196] on span "KL" at bounding box center [188, 195] width 5 height 7
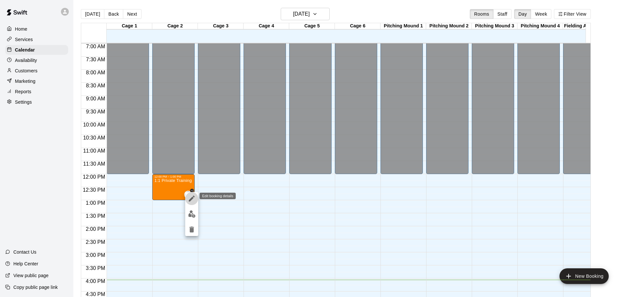
click at [193, 200] on icon "edit" at bounding box center [192, 199] width 8 height 8
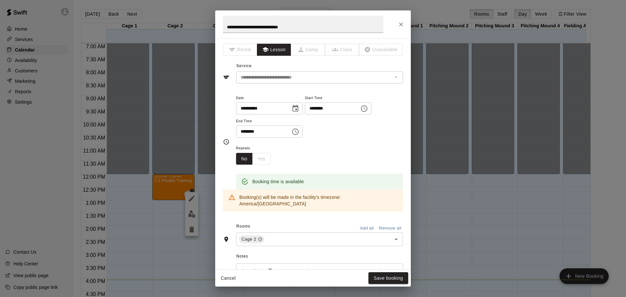
click at [163, 202] on div "**********" at bounding box center [313, 148] width 626 height 297
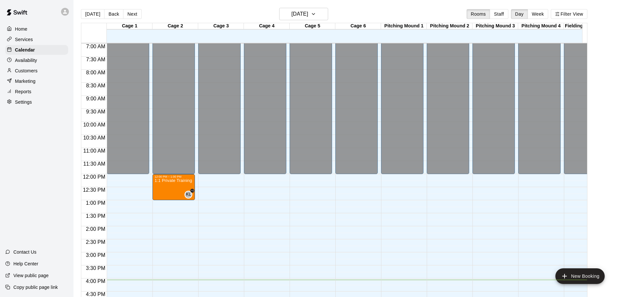
click at [235, 205] on div "12:00 AM – 12:00 PM Closed 6:00 PM – 11:59 PM Closed" at bounding box center [219, 174] width 42 height 626
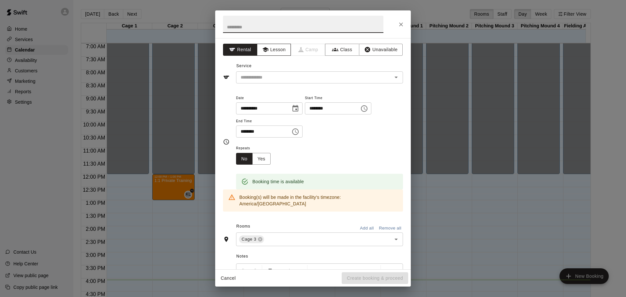
click at [264, 52] on icon "button" at bounding box center [265, 49] width 6 height 5
click at [319, 76] on input "text" at bounding box center [310, 77] width 144 height 8
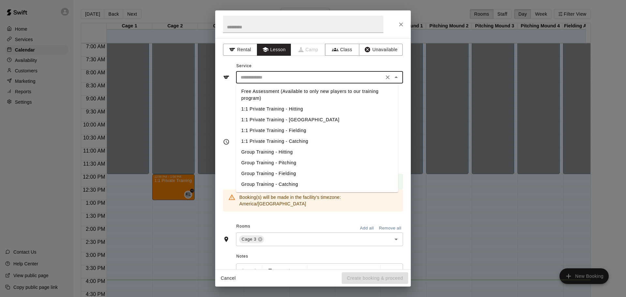
click at [289, 128] on li "1:1 Private Training - Fielding" at bounding box center [317, 130] width 162 height 11
type input "**********"
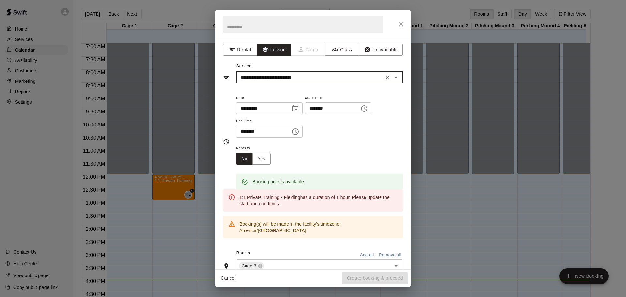
click at [297, 131] on icon "Choose time, selected time is 1:30 PM" at bounding box center [296, 131] width 2 height 3
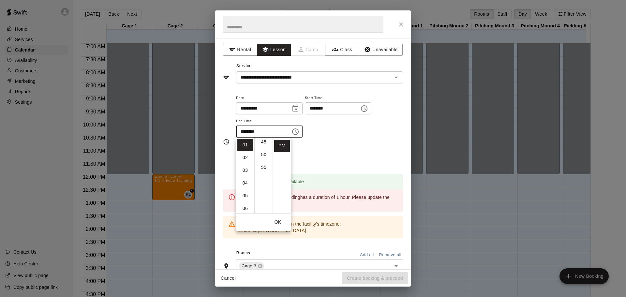
scroll to position [106, 0]
click at [245, 157] on li "02" at bounding box center [246, 158] width 16 height 12
click at [264, 145] on li "00" at bounding box center [264, 145] width 16 height 12
type input "********"
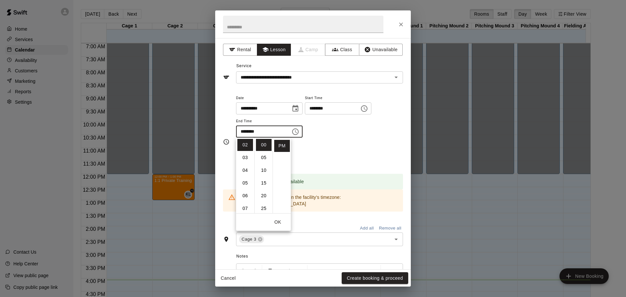
click at [340, 148] on div "Repeats No Yes" at bounding box center [319, 154] width 167 height 21
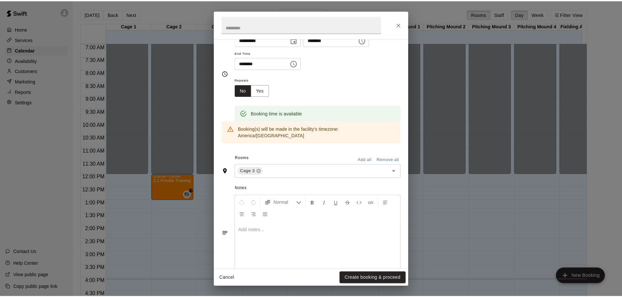
scroll to position [76, 0]
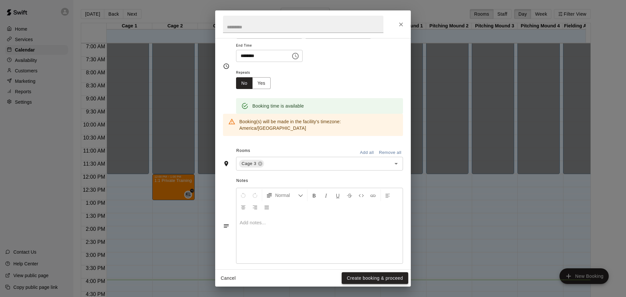
click at [379, 277] on button "Create booking & proceed" at bounding box center [375, 278] width 67 height 12
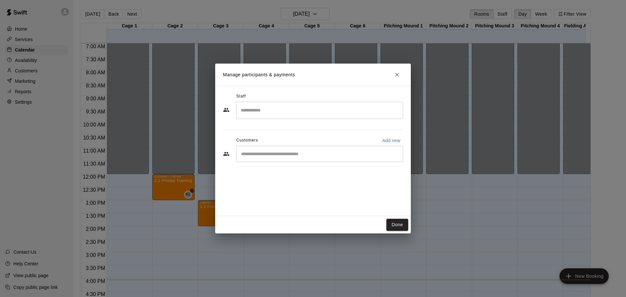
click at [315, 160] on div "​" at bounding box center [319, 154] width 167 height 16
click at [270, 156] on input "Start typing to search customers..." at bounding box center [319, 154] width 161 height 7
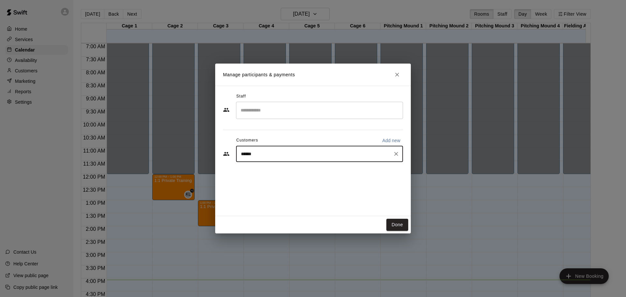
type input "*******"
click at [277, 175] on span "[DOMAIN_NAME][EMAIL_ADDRESS][DOMAIN_NAME]" at bounding box center [306, 176] width 103 height 5
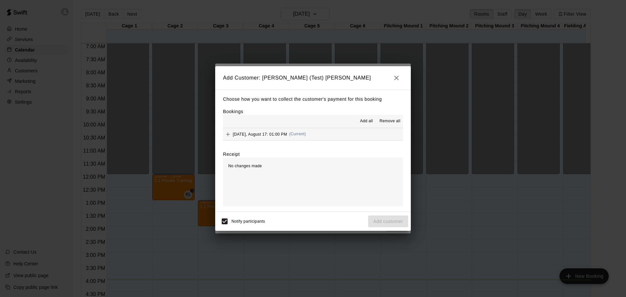
click at [364, 122] on span "Add all" at bounding box center [366, 121] width 13 height 7
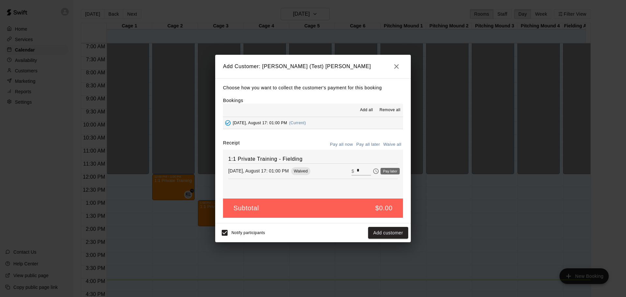
click at [373, 171] on icon "Pay later" at bounding box center [376, 171] width 7 height 7
click at [374, 172] on icon "Pay now" at bounding box center [377, 171] width 6 height 6
click at [348, 144] on button "Pay all now" at bounding box center [342, 145] width 26 height 10
click at [399, 67] on icon "button" at bounding box center [397, 67] width 8 height 8
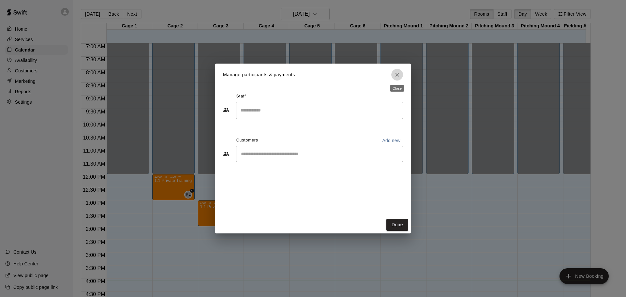
click at [396, 74] on icon "Close" at bounding box center [397, 75] width 4 height 4
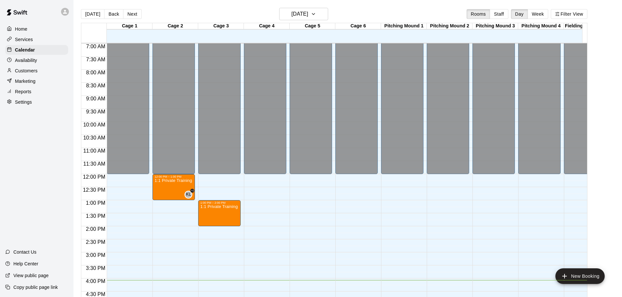
click at [22, 41] on p "Services" at bounding box center [24, 39] width 18 height 7
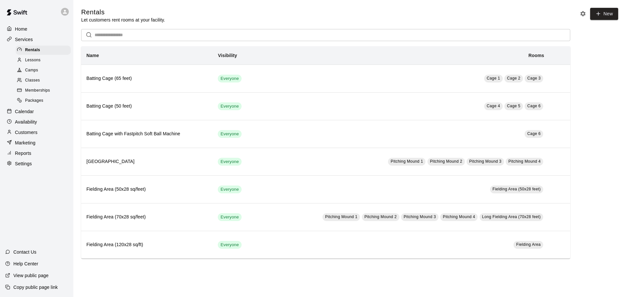
click at [27, 29] on p "Home" at bounding box center [21, 29] width 12 height 7
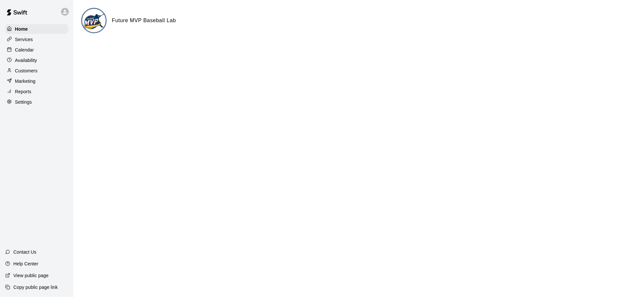
click at [29, 53] on p "Calendar" at bounding box center [24, 50] width 19 height 7
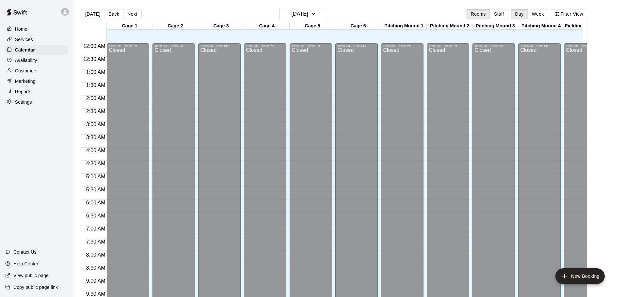
scroll to position [346, 0]
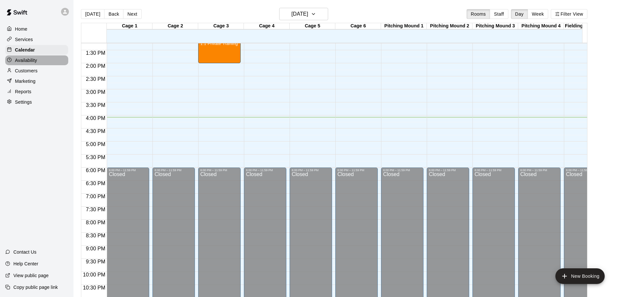
click at [27, 64] on p "Availability" at bounding box center [26, 60] width 22 height 7
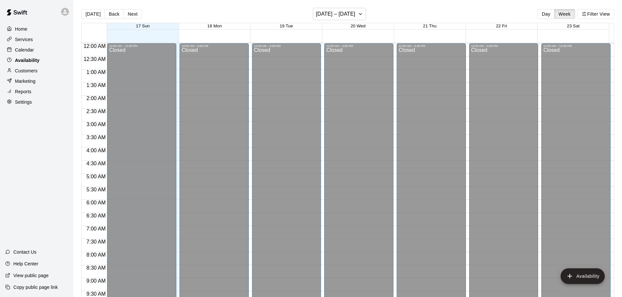
scroll to position [365, 0]
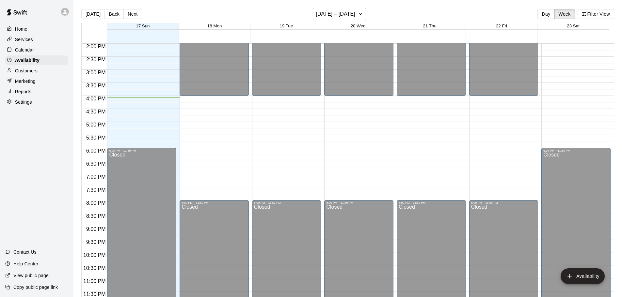
click at [26, 71] on p "Customers" at bounding box center [26, 71] width 23 height 7
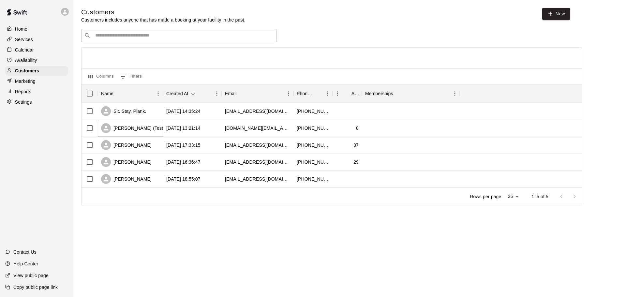
click at [138, 133] on div "[PERSON_NAME] (Test) [PERSON_NAME]" at bounding box center [152, 128] width 103 height 10
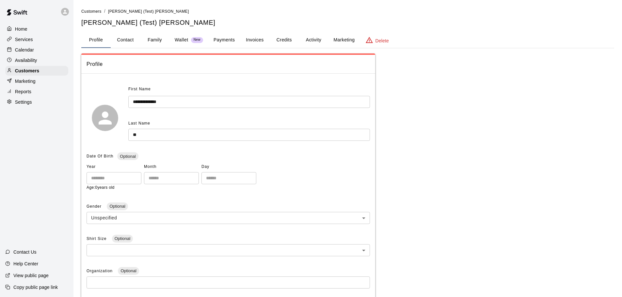
click at [251, 38] on button "Invoices" at bounding box center [254, 40] width 29 height 16
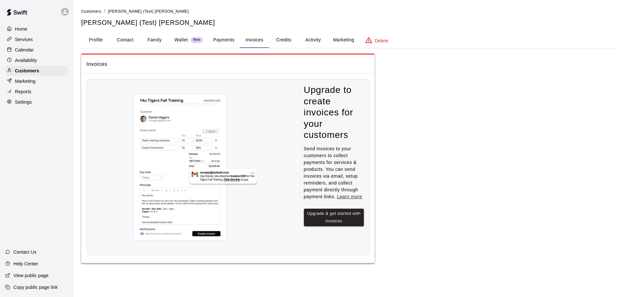
click at [288, 39] on button "Credits" at bounding box center [283, 40] width 29 height 16
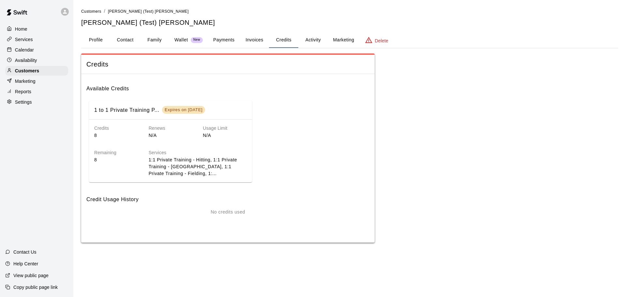
click at [256, 43] on button "Invoices" at bounding box center [254, 40] width 29 height 16
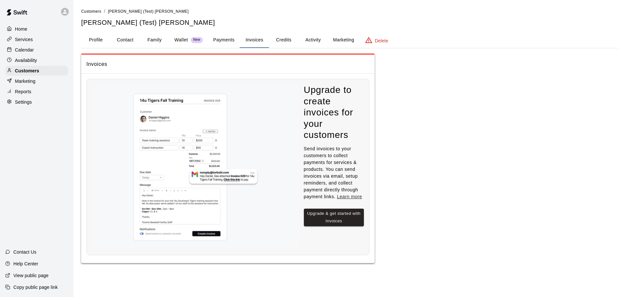
click at [25, 62] on p "Availability" at bounding box center [26, 60] width 22 height 7
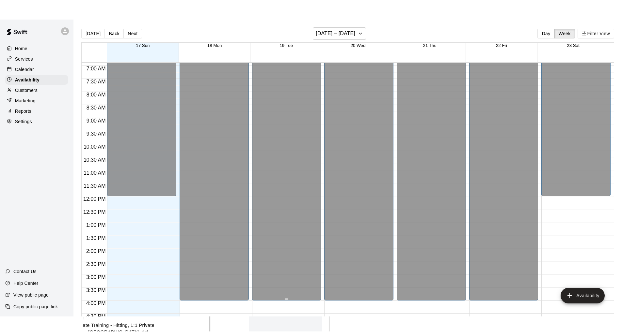
scroll to position [170, 0]
